Goal: Transaction & Acquisition: Purchase product/service

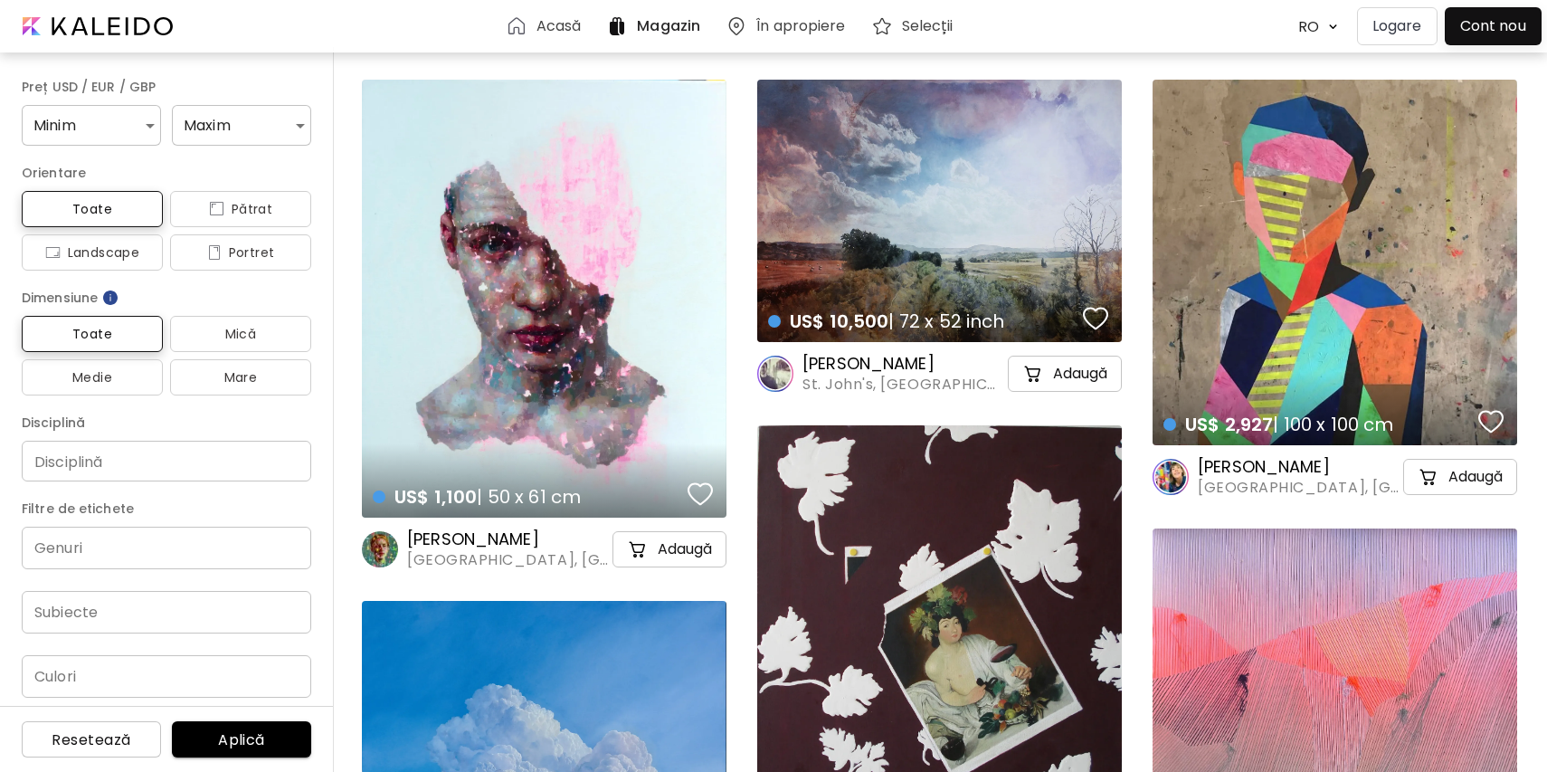
click at [431, 147] on div "US$ 1,100 | 50 x 61 cm details" at bounding box center [544, 299] width 365 height 438
click at [539, 24] on h6 "Acasă" at bounding box center [558, 26] width 45 height 14
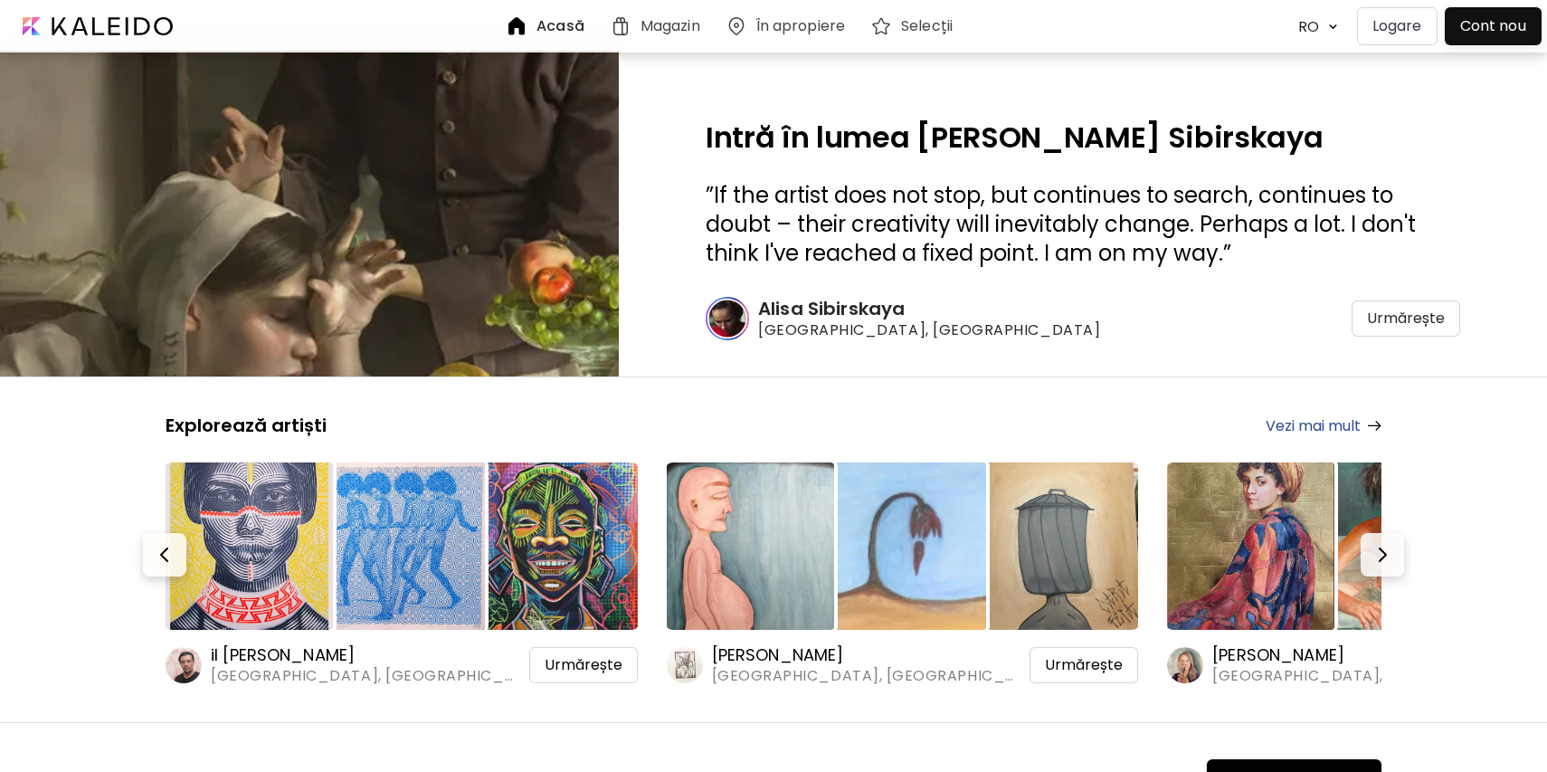
click at [674, 19] on h6 "Magazin" at bounding box center [670, 26] width 60 height 14
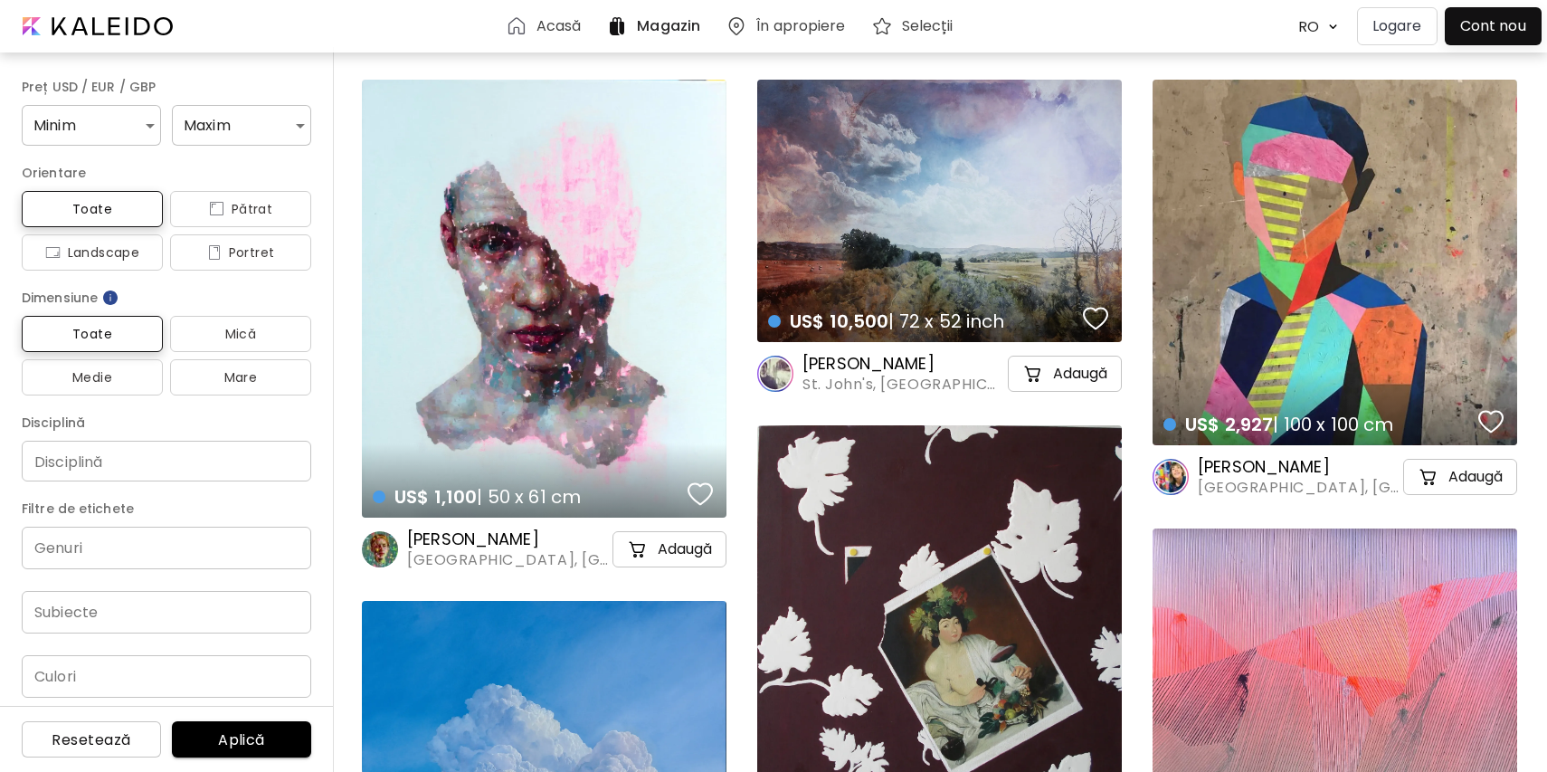
click at [1395, 27] on p "Logare" at bounding box center [1397, 26] width 50 height 22
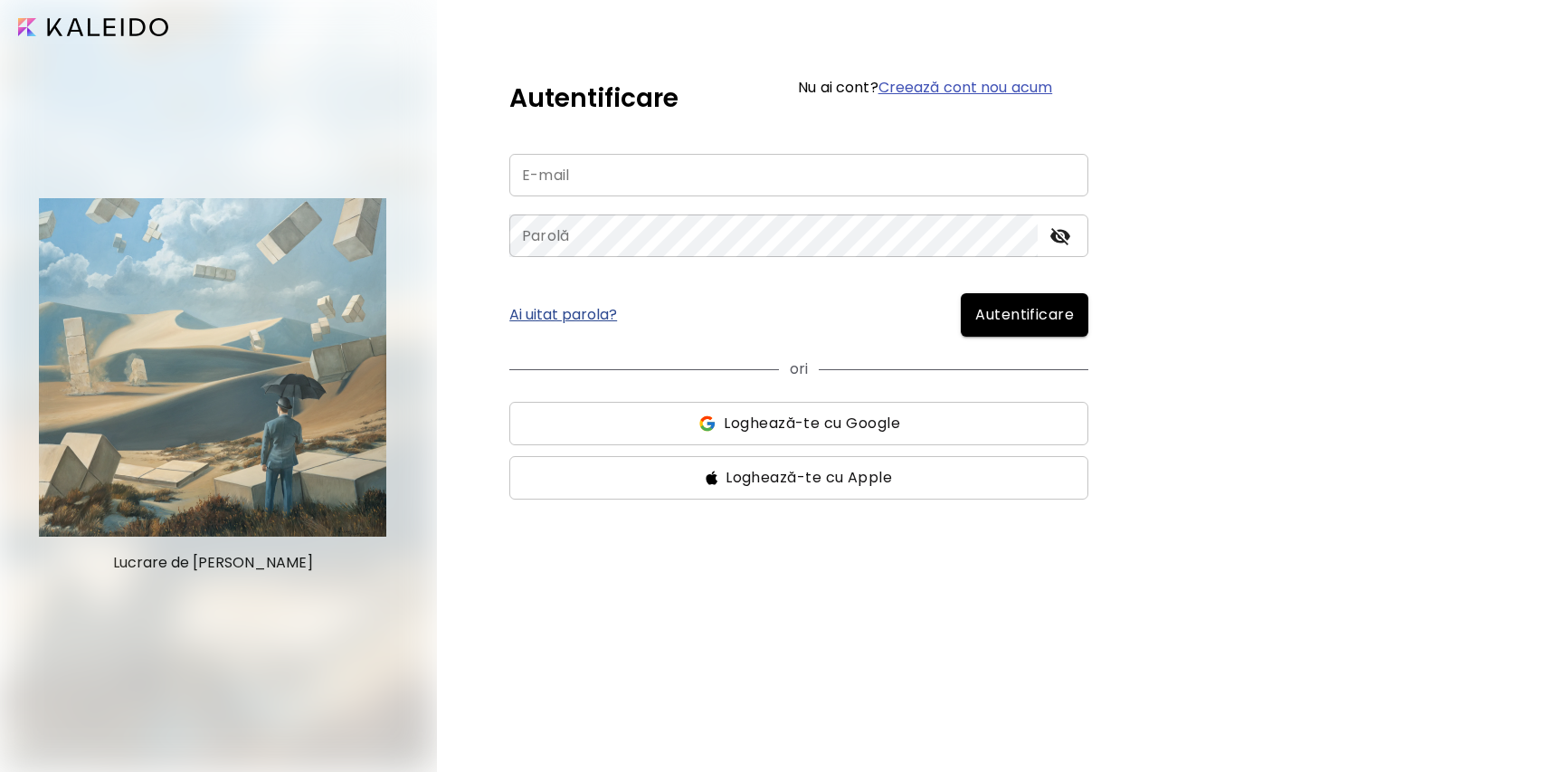
type input "**********"
click at [1020, 312] on span "Autentificare" at bounding box center [1024, 315] width 99 height 22
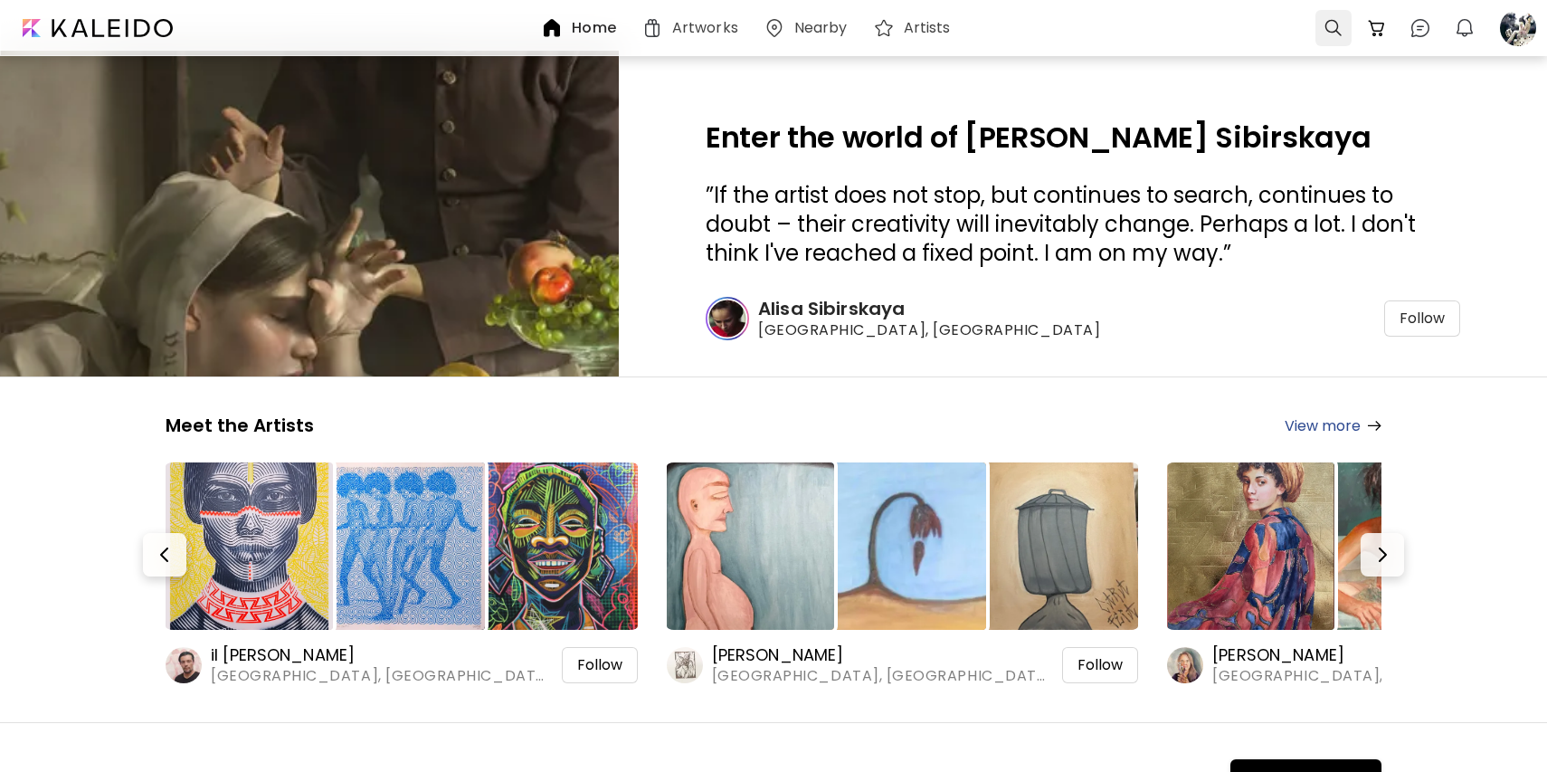
click at [1326, 28] on div at bounding box center [1333, 28] width 36 height 36
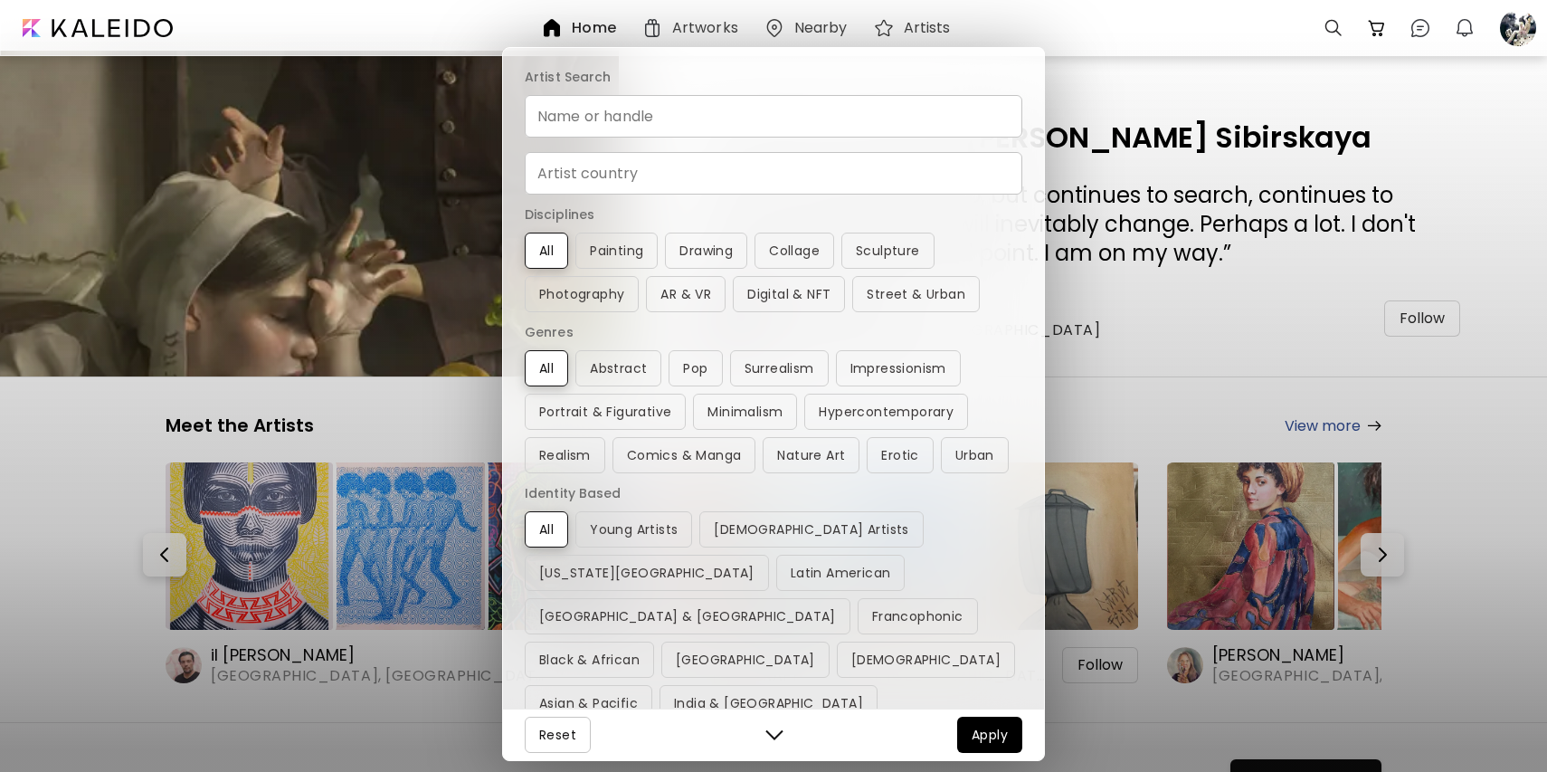
click at [748, 137] on input "Name or handle" at bounding box center [774, 116] width 498 height 43
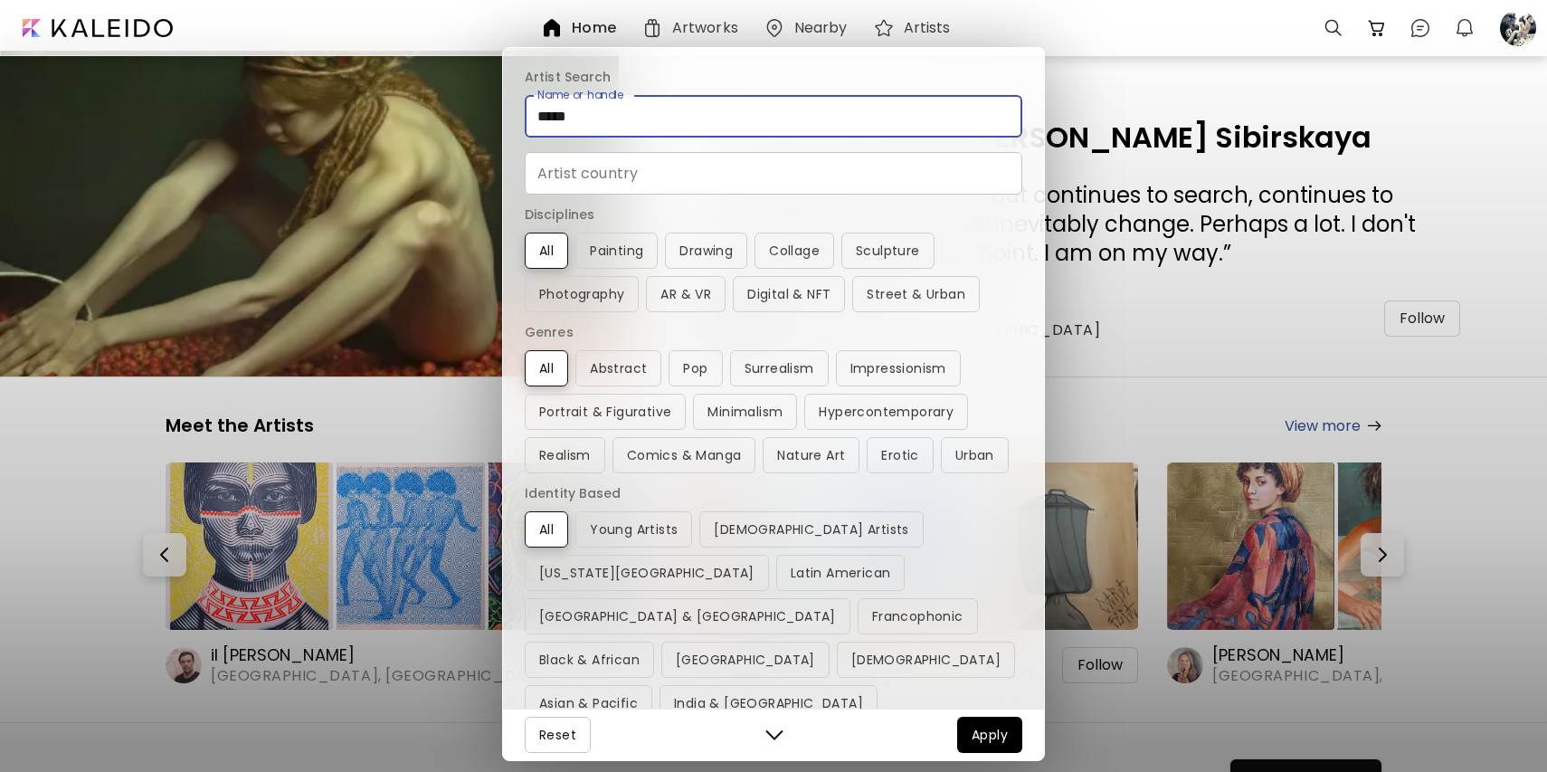
type input "*****"
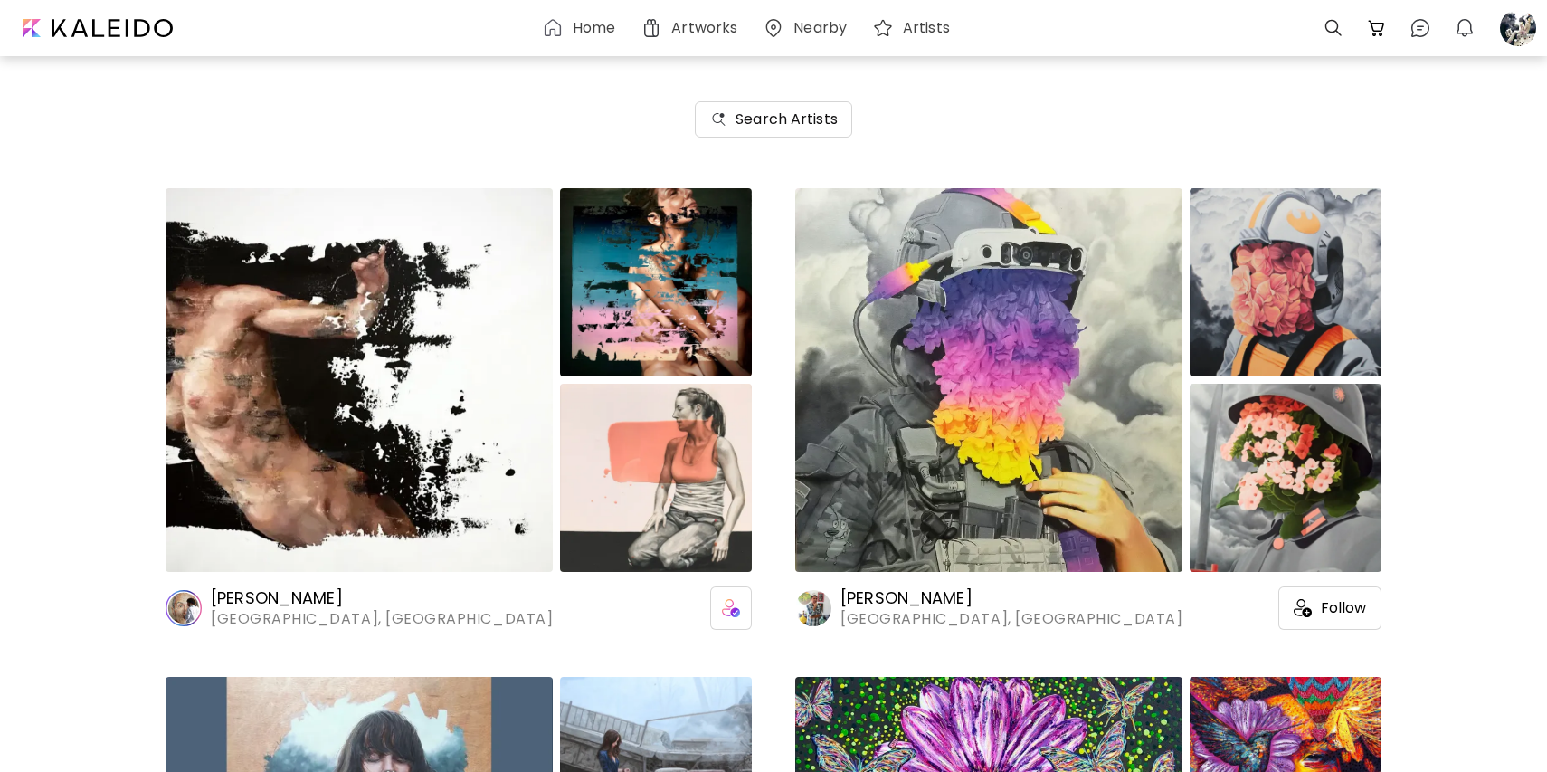
click at [437, 338] on img at bounding box center [359, 380] width 387 height 384
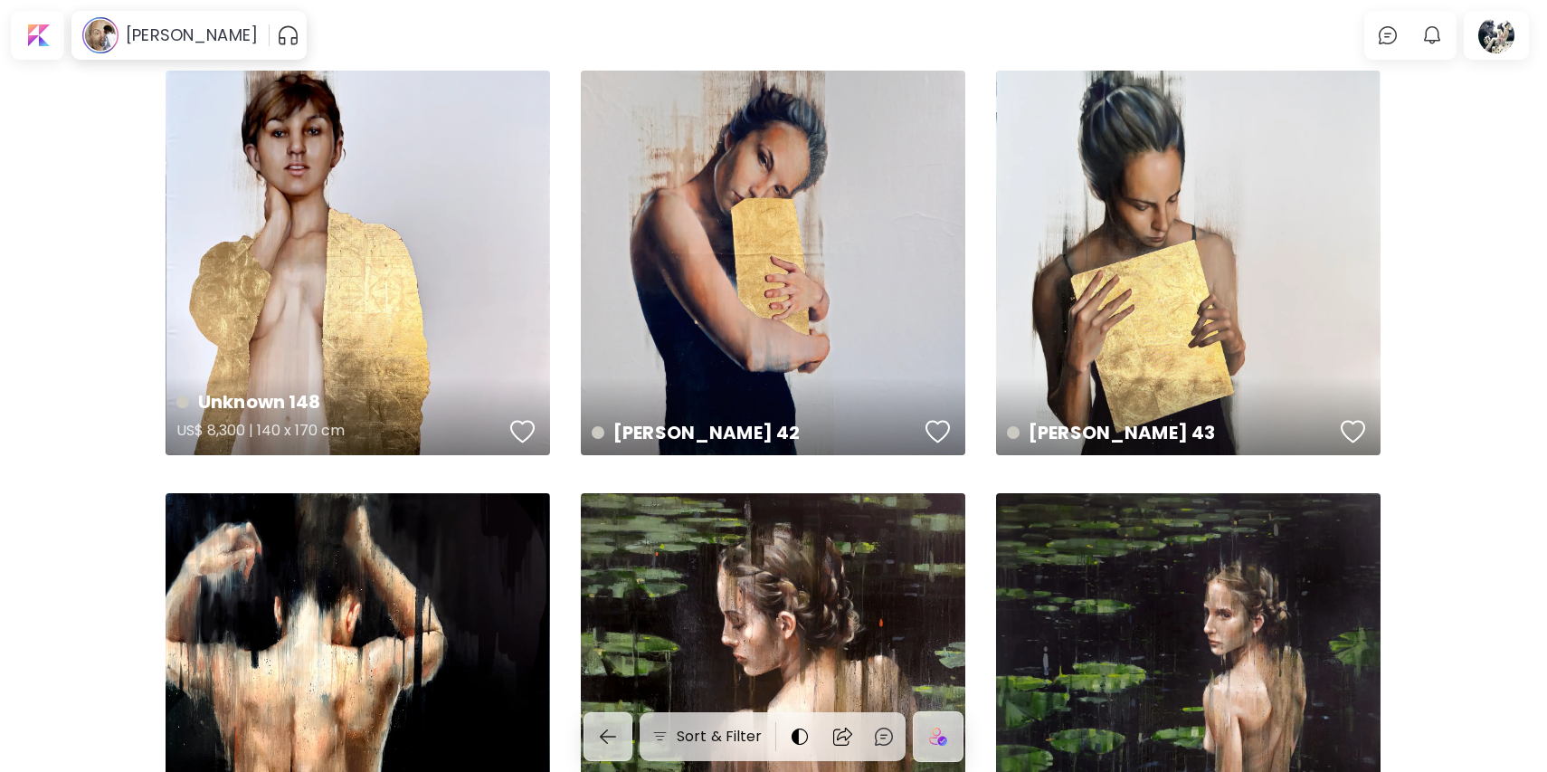
click at [331, 220] on div "Unknown 148 US$ 8,300 | 140 x 170 cm" at bounding box center [358, 263] width 384 height 384
